Goal: Check status

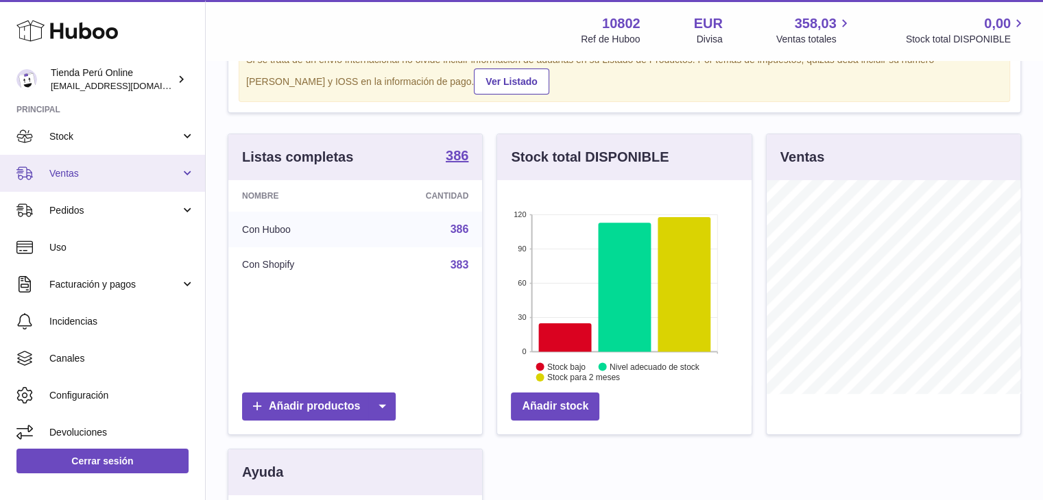
scroll to position [85, 0]
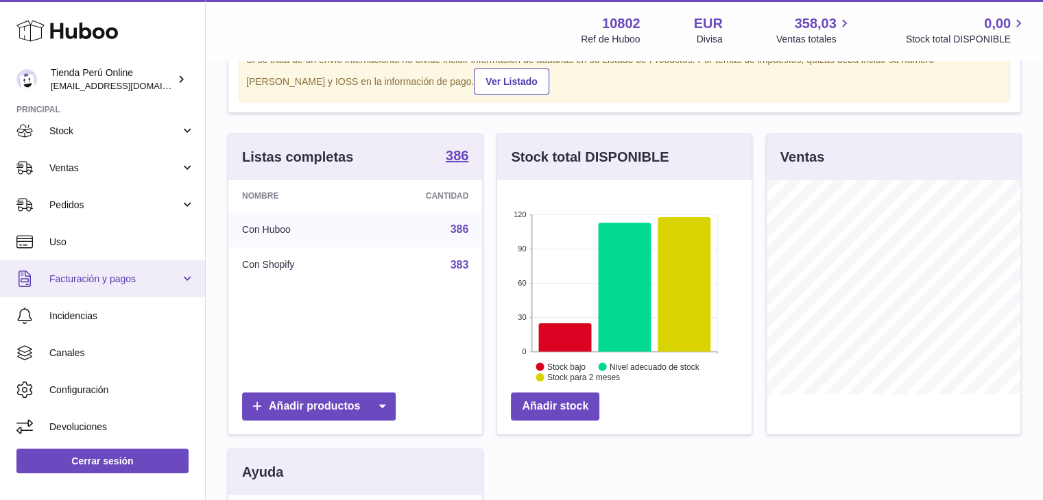
click at [76, 286] on link "Facturación y pagos" at bounding box center [102, 278] width 205 height 37
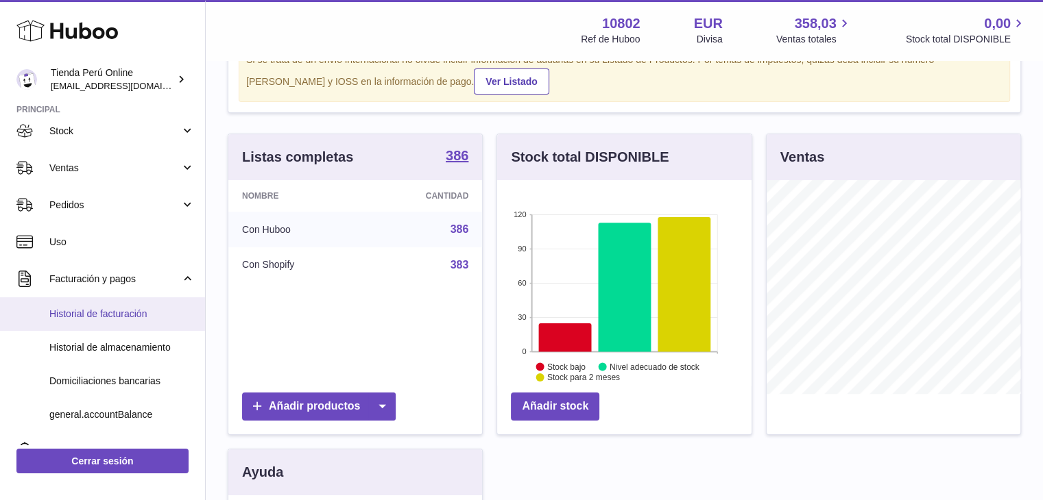
click at [98, 322] on link "Historial de facturación" at bounding box center [102, 315] width 205 height 34
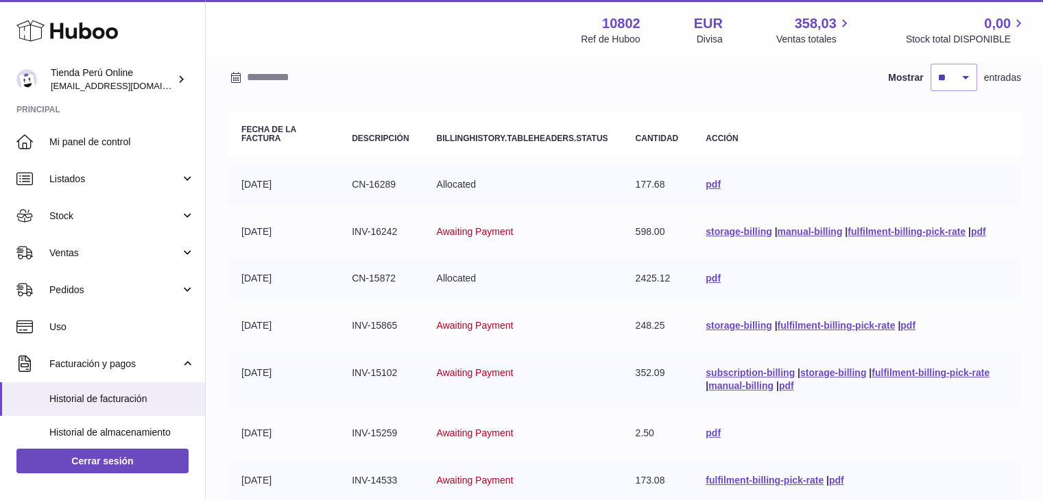
scroll to position [69, 0]
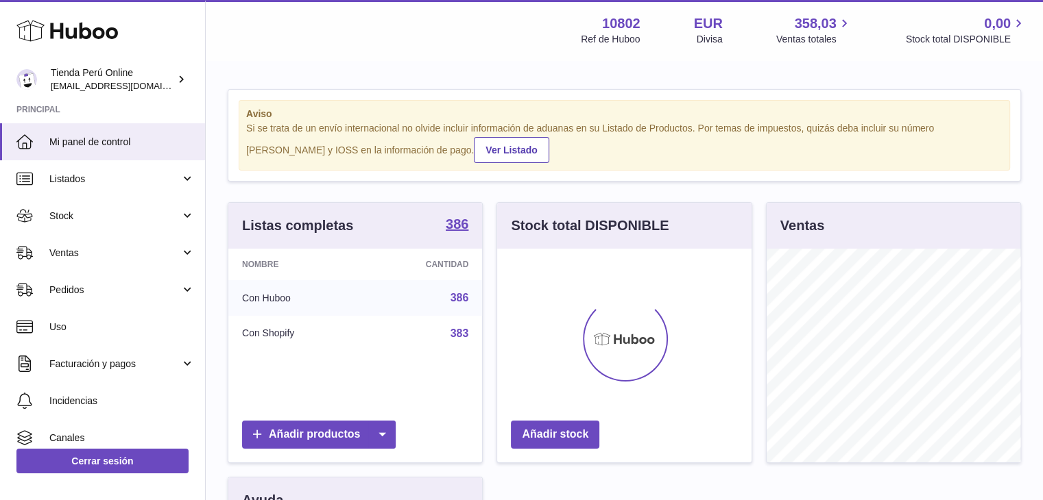
scroll to position [214, 254]
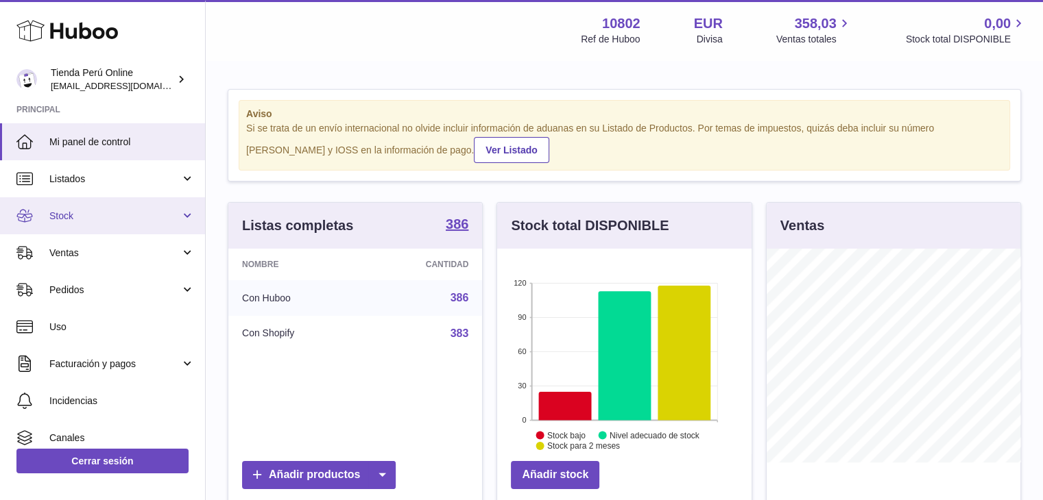
click at [80, 210] on span "Stock" at bounding box center [114, 216] width 131 height 13
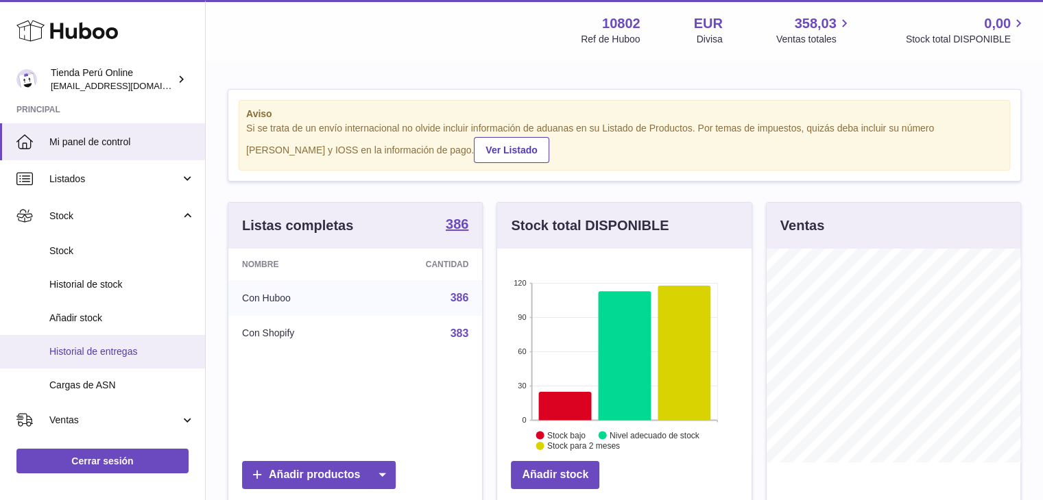
click at [107, 348] on span "Historial de entregas" at bounding box center [121, 352] width 145 height 13
click at [131, 353] on span "Historial de entregas" at bounding box center [121, 352] width 145 height 13
click at [49, 357] on span "Historial de entregas" at bounding box center [121, 352] width 145 height 13
click at [97, 346] on span "Historial de entregas" at bounding box center [121, 352] width 145 height 13
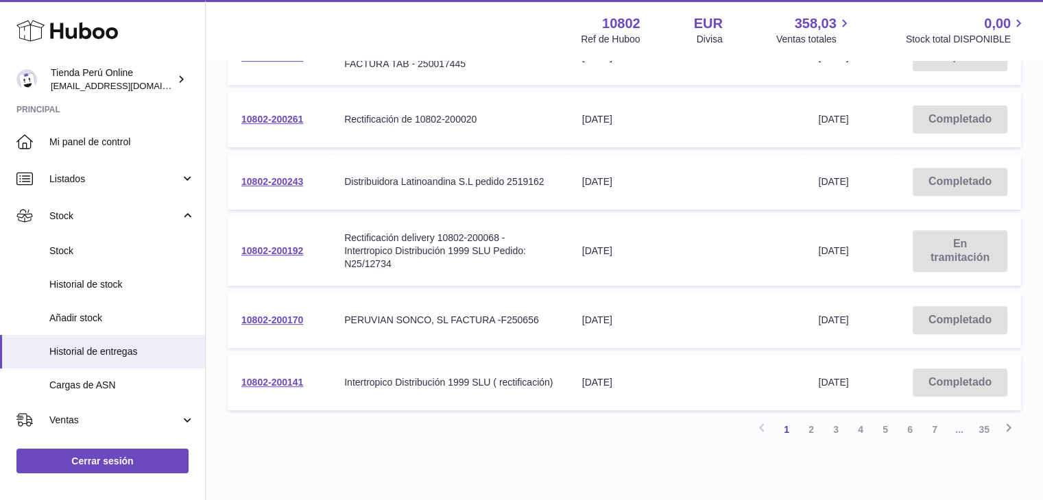
scroll to position [548, 0]
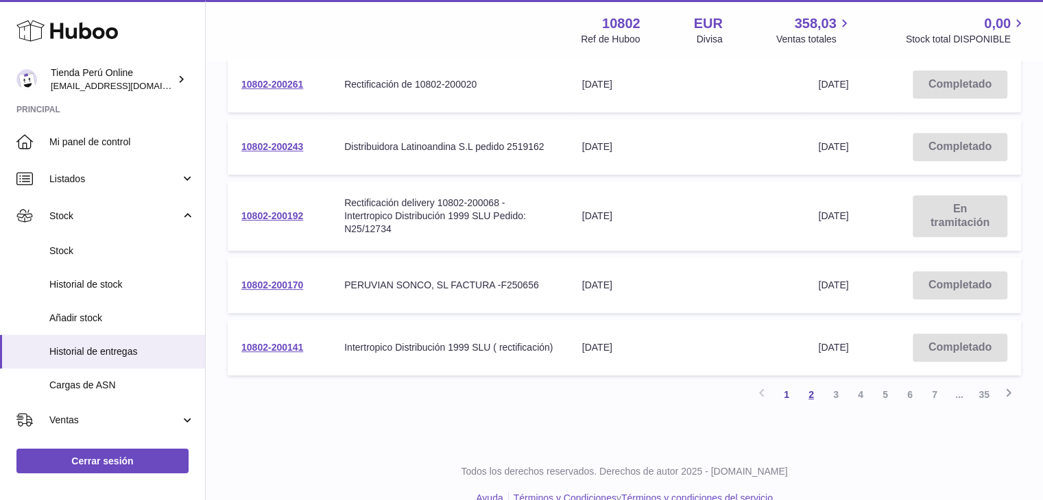
click at [810, 386] on link "2" at bounding box center [811, 395] width 25 height 25
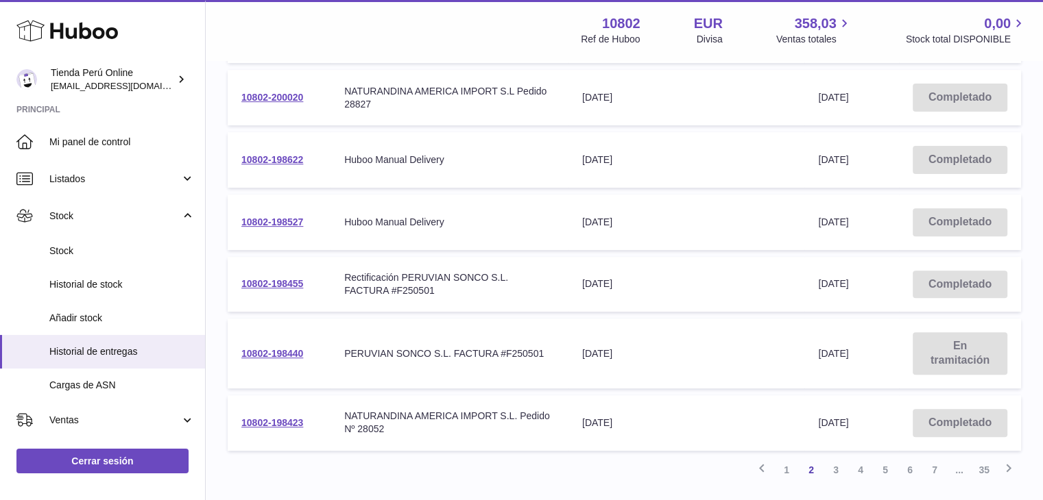
scroll to position [542, 0]
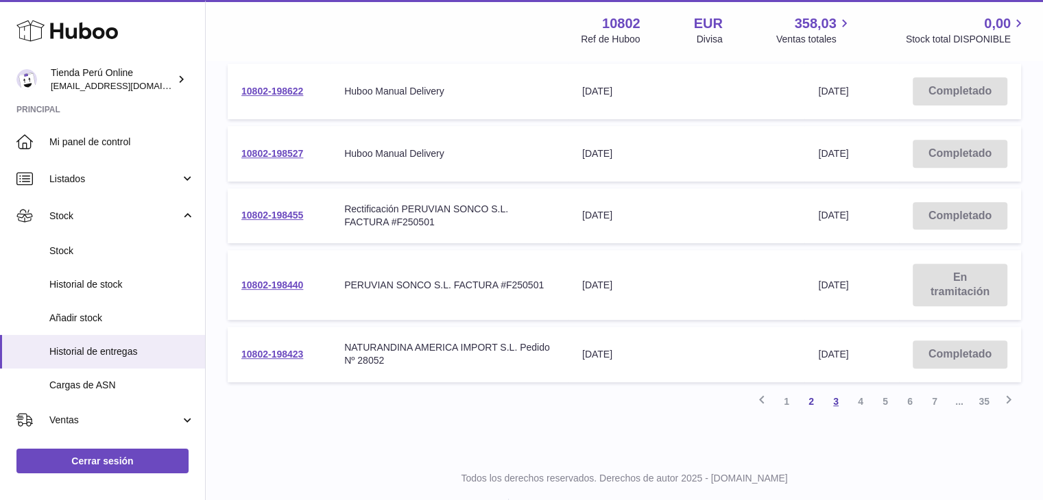
click at [831, 398] on link "3" at bounding box center [835, 401] width 25 height 25
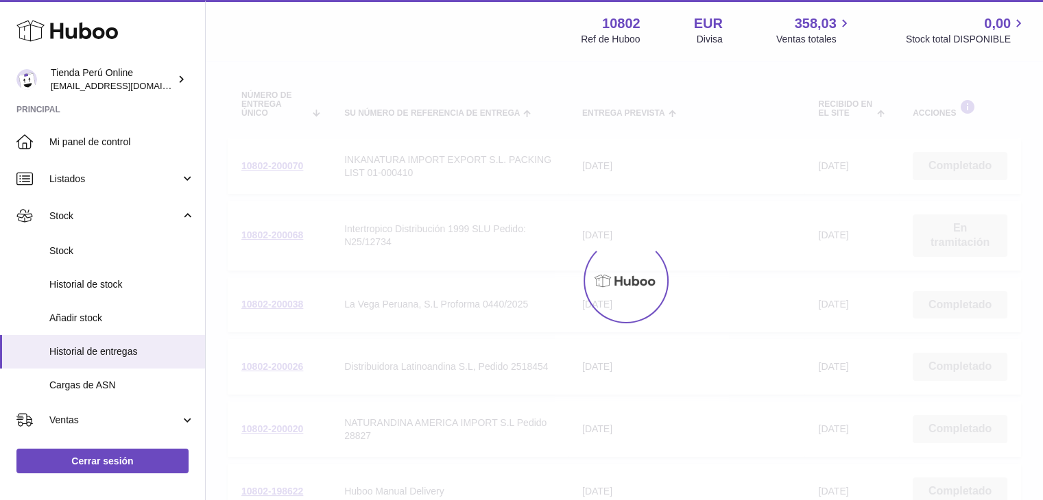
scroll to position [62, 0]
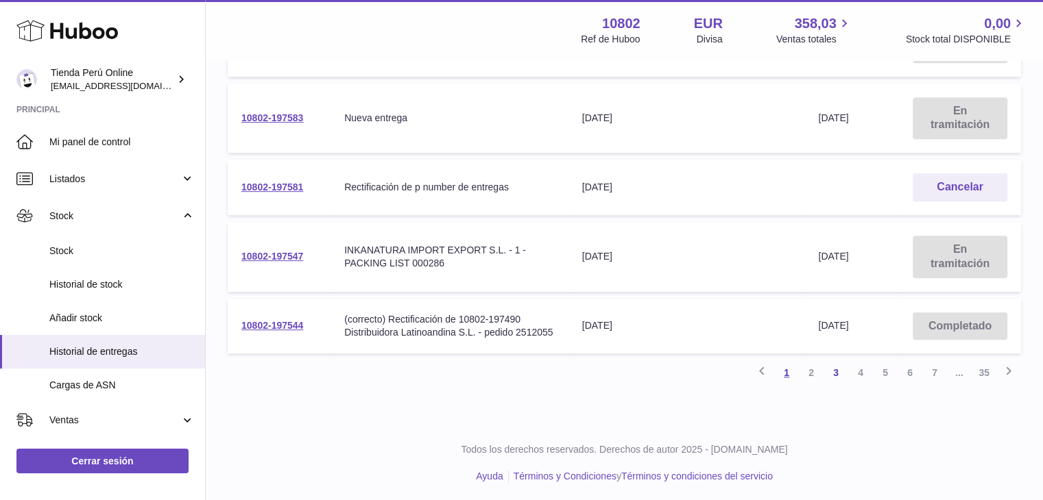
click at [781, 372] on link "1" at bounding box center [786, 373] width 25 height 25
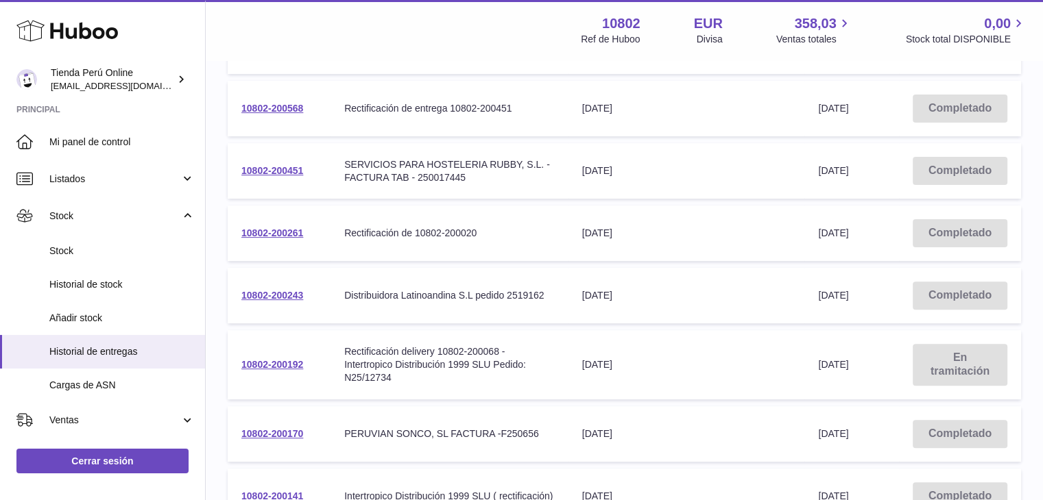
scroll to position [473, 0]
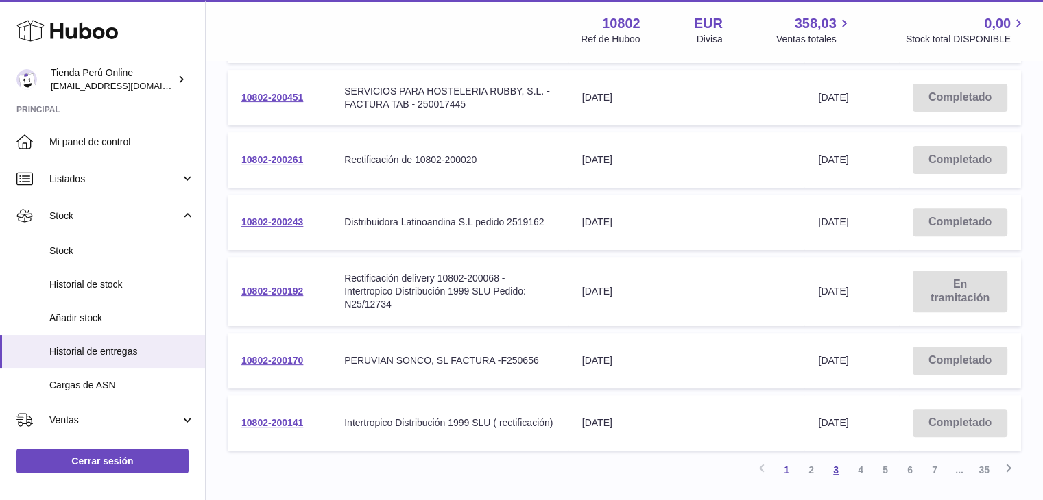
click at [838, 468] on link "3" at bounding box center [835, 470] width 25 height 25
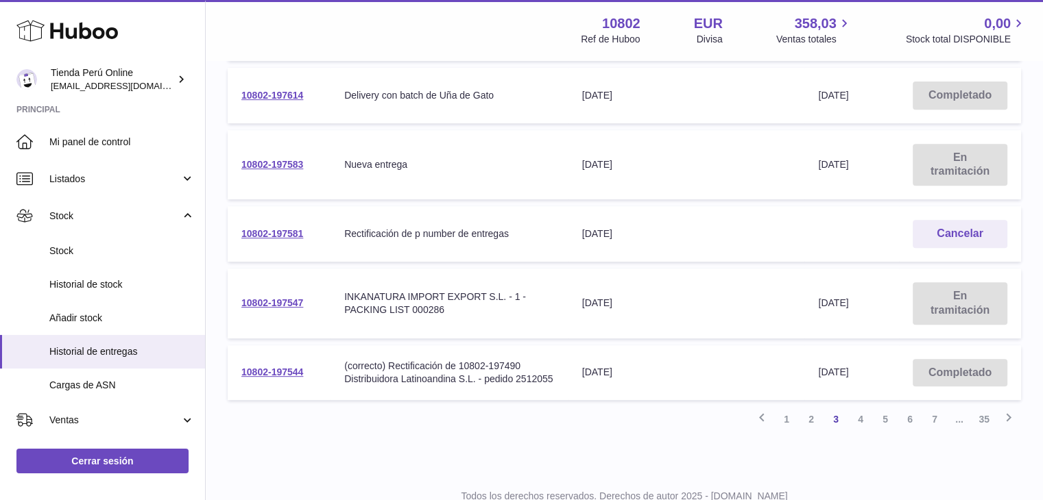
scroll to position [598, 0]
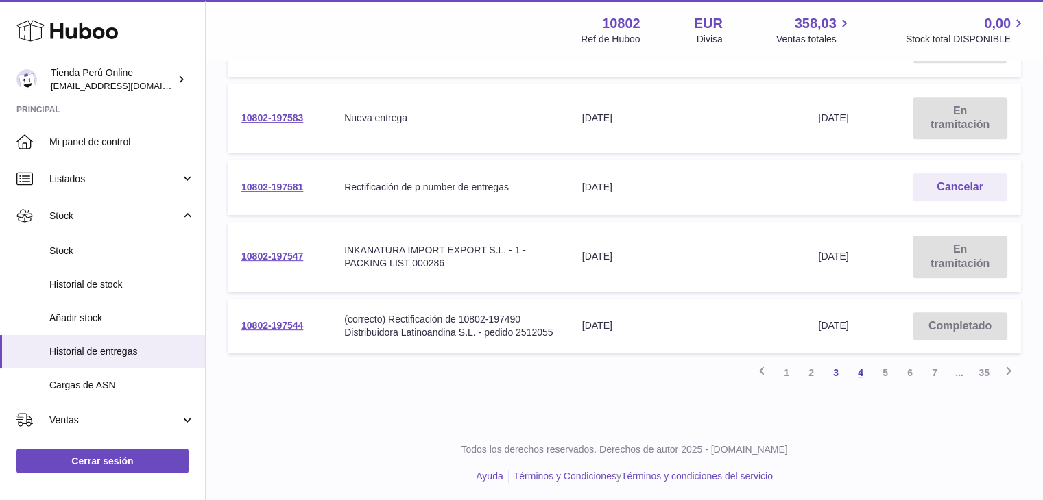
click at [853, 372] on link "4" at bounding box center [860, 373] width 25 height 25
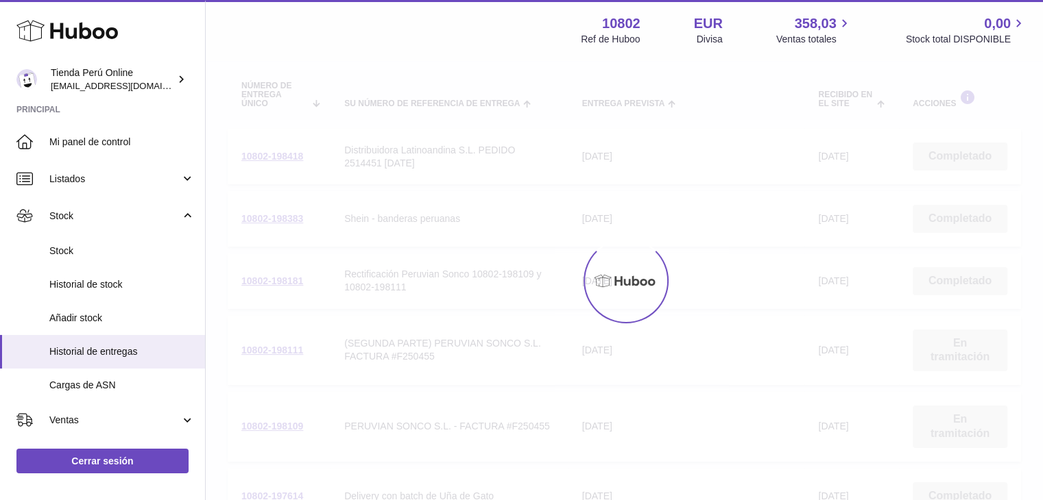
scroll to position [62, 0]
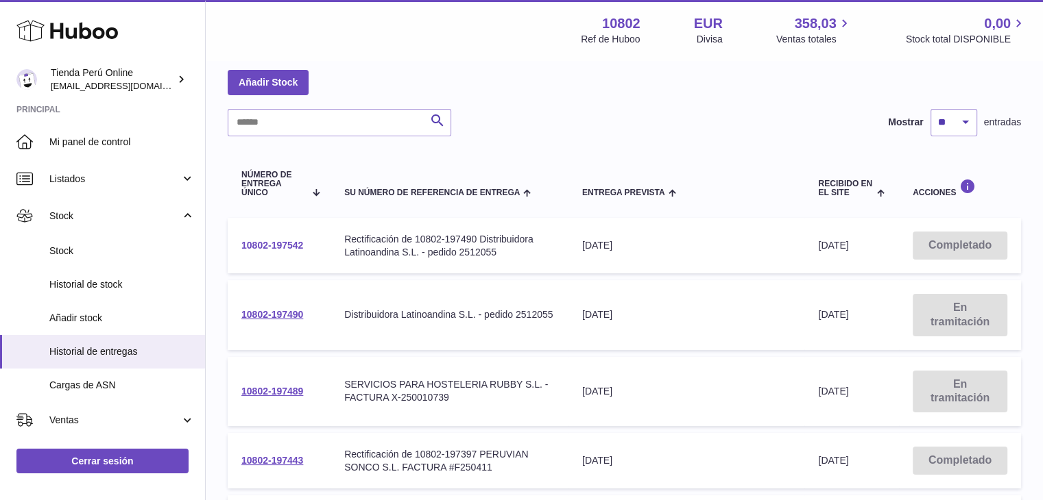
click at [273, 245] on link "10802-197542" at bounding box center [272, 245] width 62 height 11
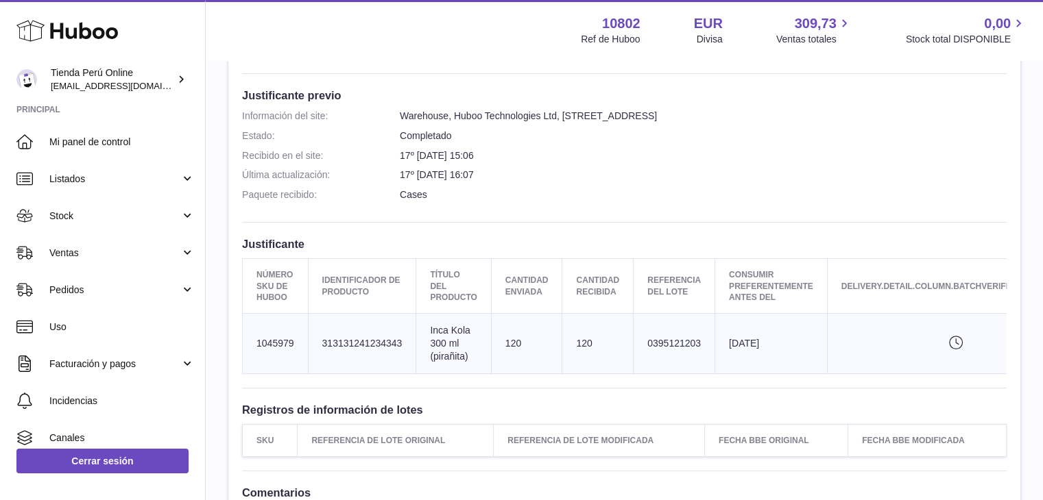
click at [762, 191] on dd "Cases" at bounding box center [703, 195] width 607 height 13
click at [834, 136] on dd "Completado" at bounding box center [703, 136] width 607 height 13
